Goal: Task Accomplishment & Management: Manage account settings

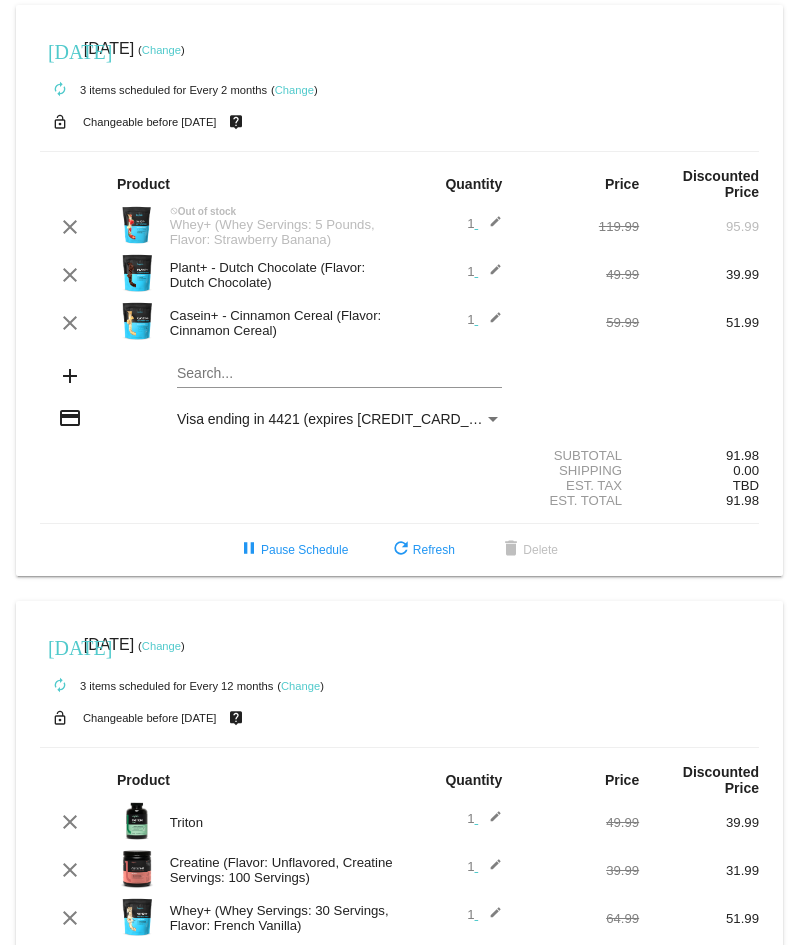
click at [181, 48] on link "Change" at bounding box center [161, 50] width 39 height 12
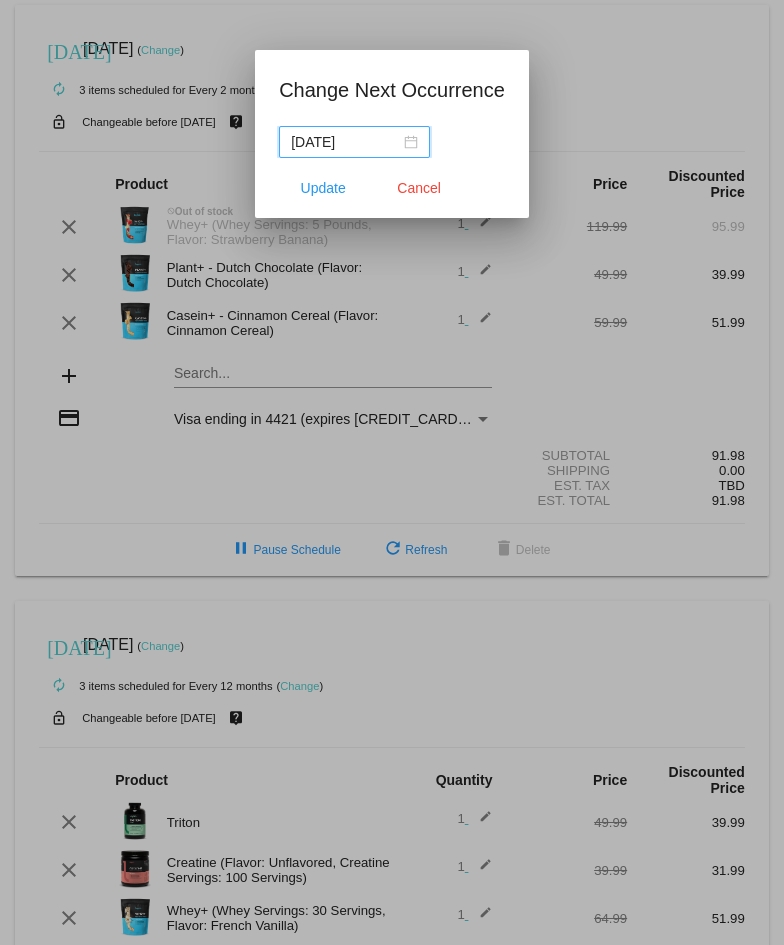
click at [406, 144] on div "[DATE]" at bounding box center [354, 142] width 127 height 22
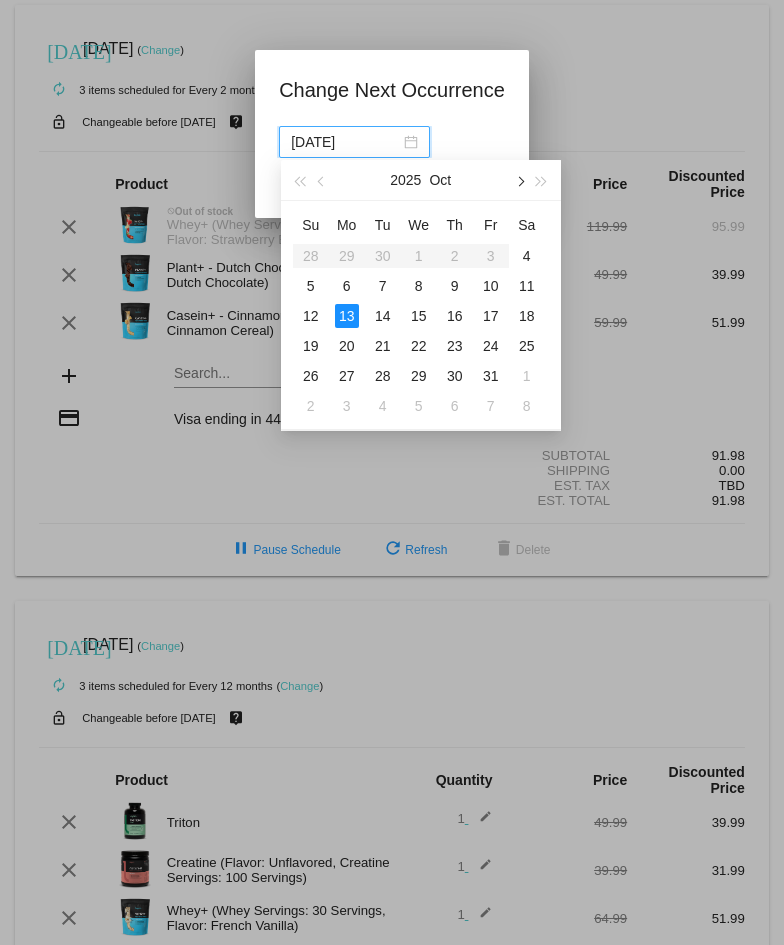
click at [511, 179] on button "button" at bounding box center [519, 180] width 22 height 40
click at [351, 315] on div "10" at bounding box center [347, 316] width 24 height 24
type input "[DATE]"
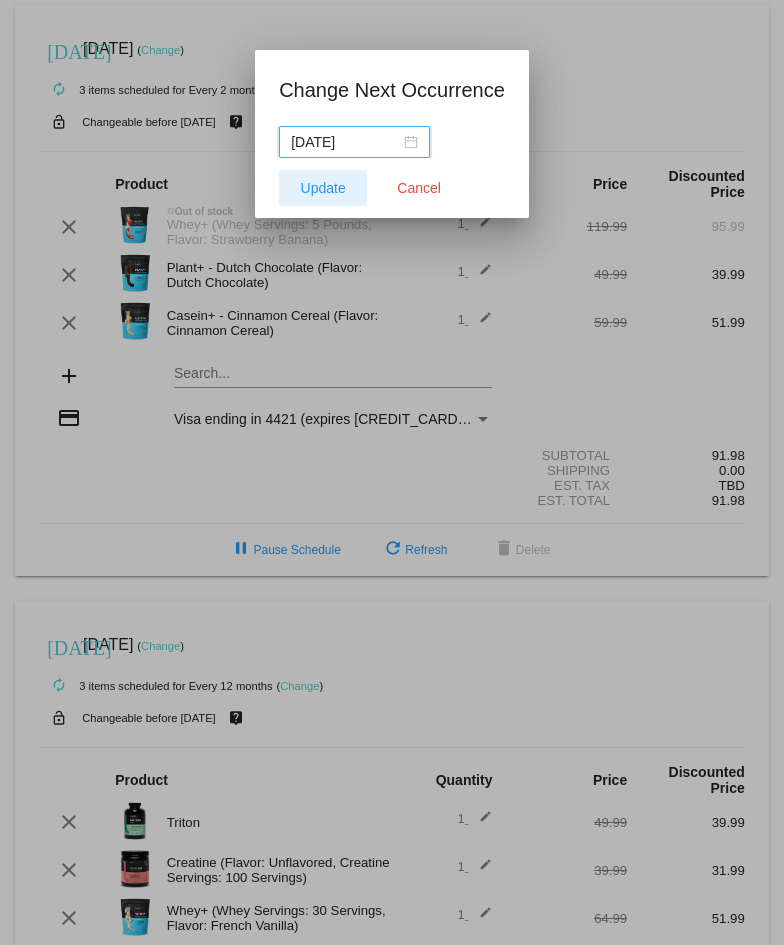
click at [340, 196] on button "Update" at bounding box center [323, 188] width 88 height 36
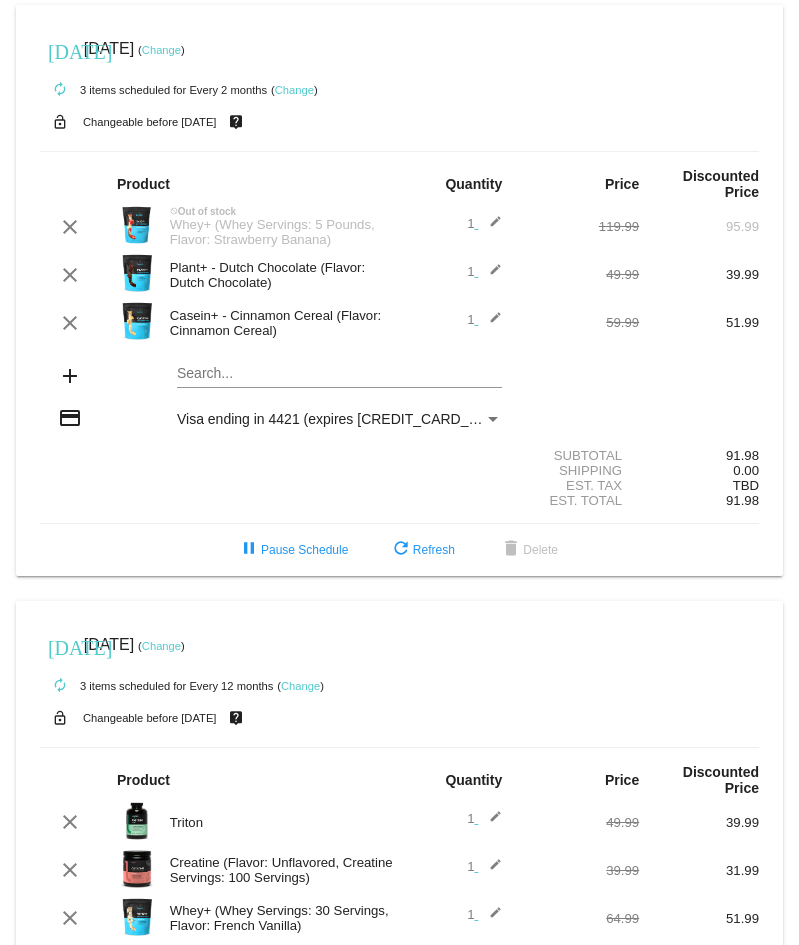
click at [285, 363] on mat-card "today Nov 10 2025 ( Change ) autorenew 3 items scheduled for Every 2 months ( C…" at bounding box center [399, 290] width 767 height 571
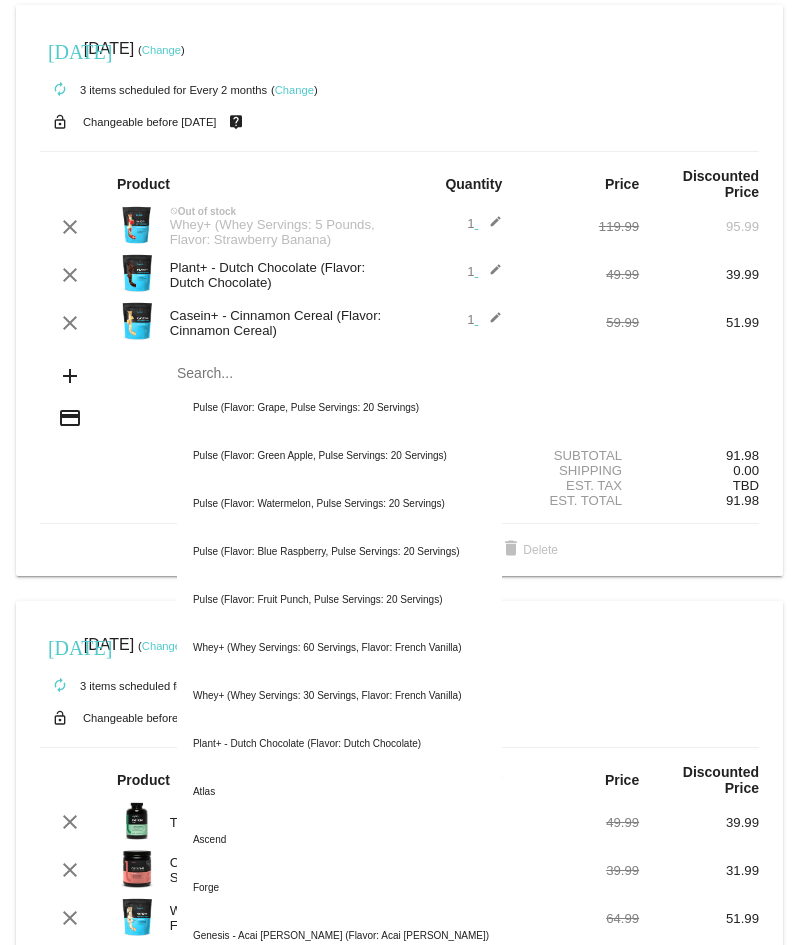
click at [441, 45] on div "today Nov 10 2025 ( Change )" at bounding box center [399, 49] width 719 height 40
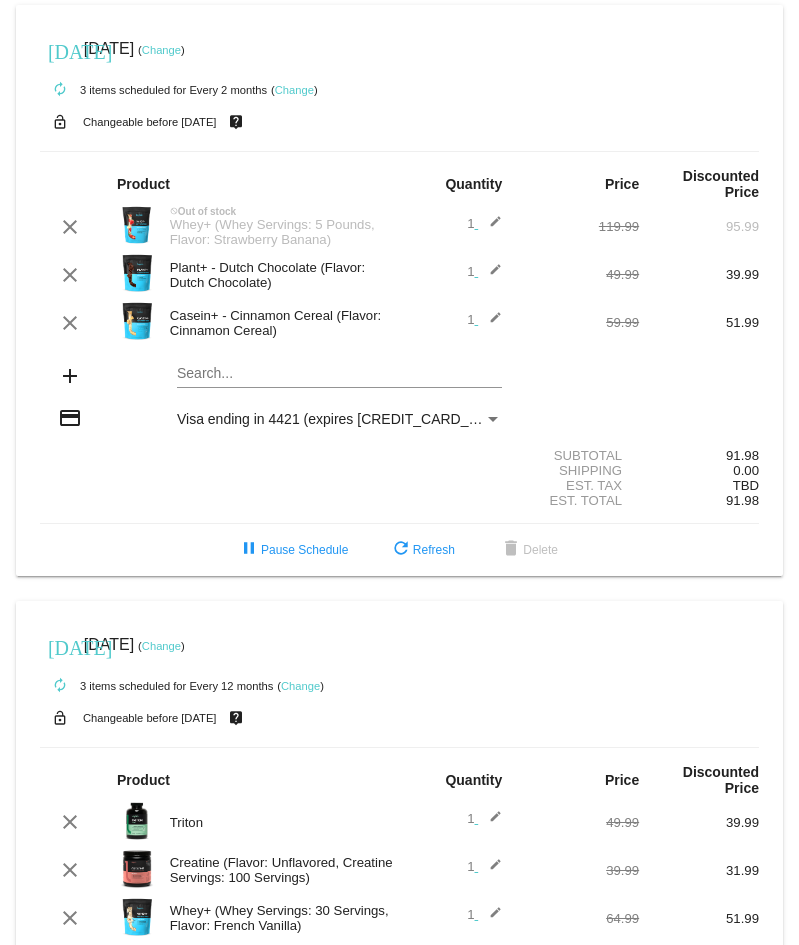
click at [484, 412] on div "Payment Method" at bounding box center [493, 419] width 18 height 16
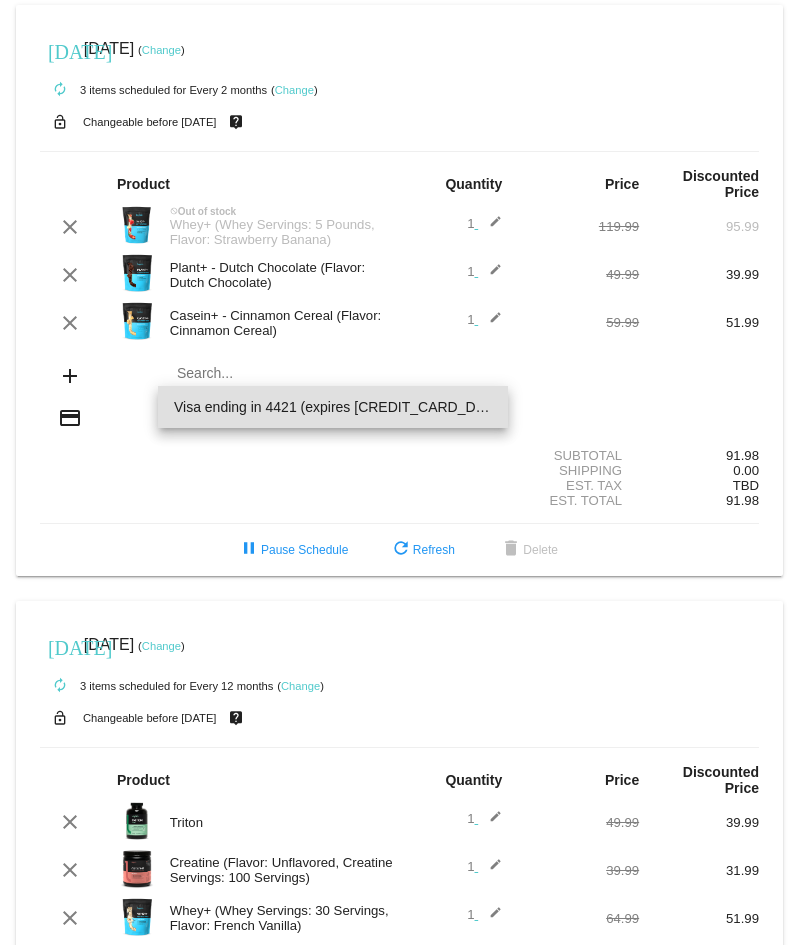
click at [705, 351] on div at bounding box center [399, 472] width 799 height 945
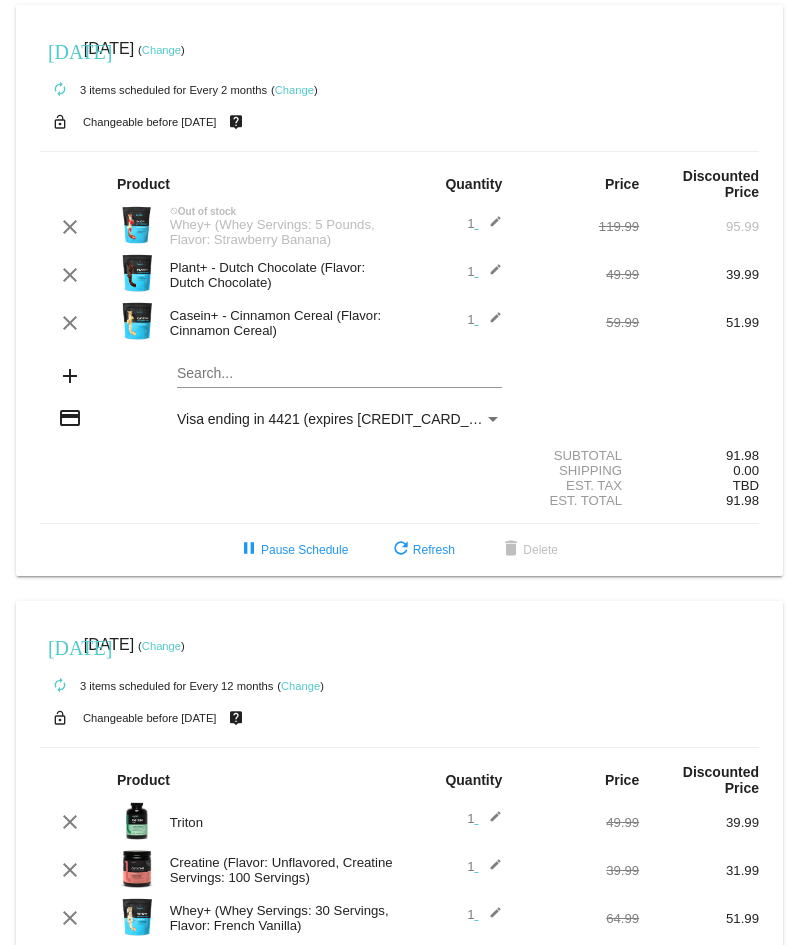
click at [680, 450] on div "91.98" at bounding box center [699, 455] width 120 height 15
click at [639, 493] on div "91.98" at bounding box center [699, 500] width 120 height 15
click at [437, 544] on span "refresh Refresh" at bounding box center [422, 550] width 66 height 14
